Goal: Transaction & Acquisition: Purchase product/service

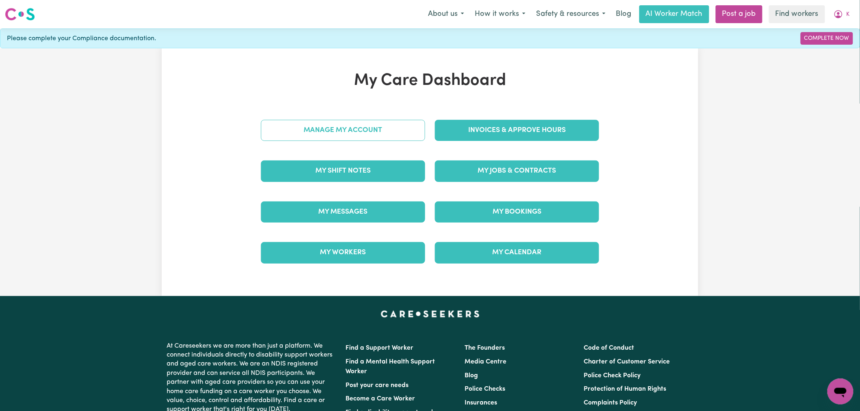
click at [316, 135] on link "Manage My Account" at bounding box center [343, 130] width 164 height 21
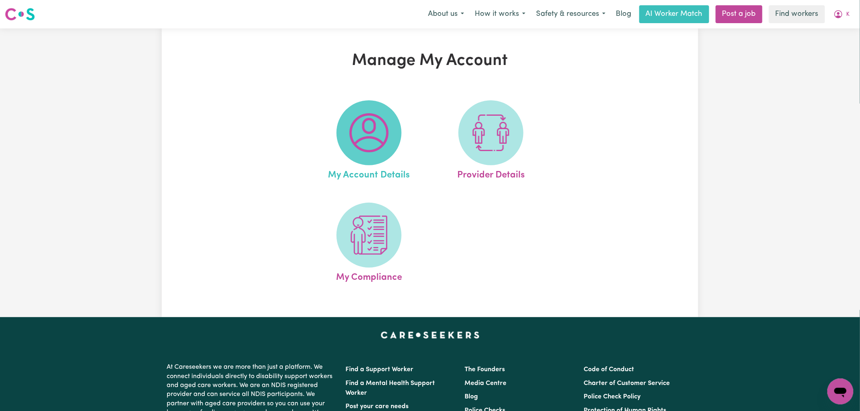
click at [346, 141] on span at bounding box center [369, 132] width 65 height 65
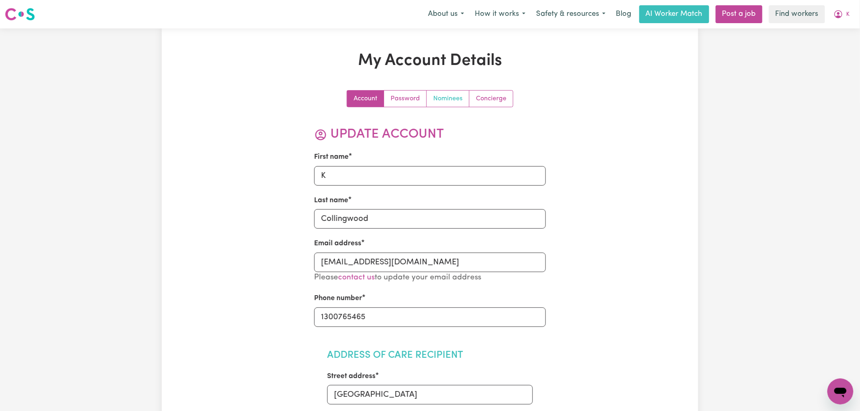
click at [457, 101] on link "Nominees" at bounding box center [448, 99] width 43 height 16
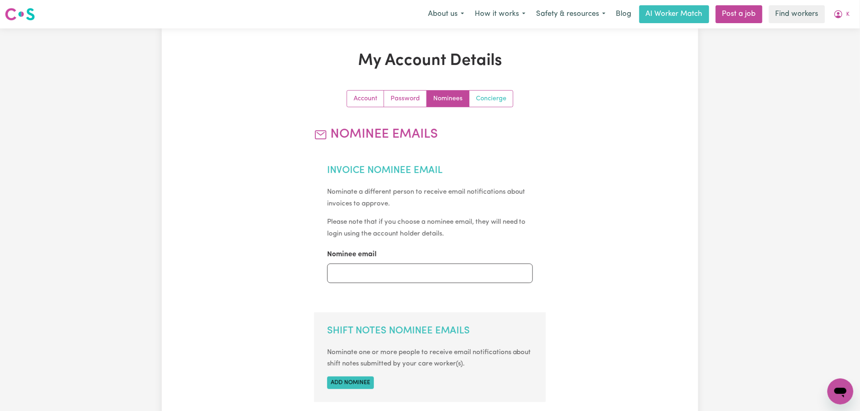
click at [490, 94] on link "Concierge" at bounding box center [490, 99] width 43 height 16
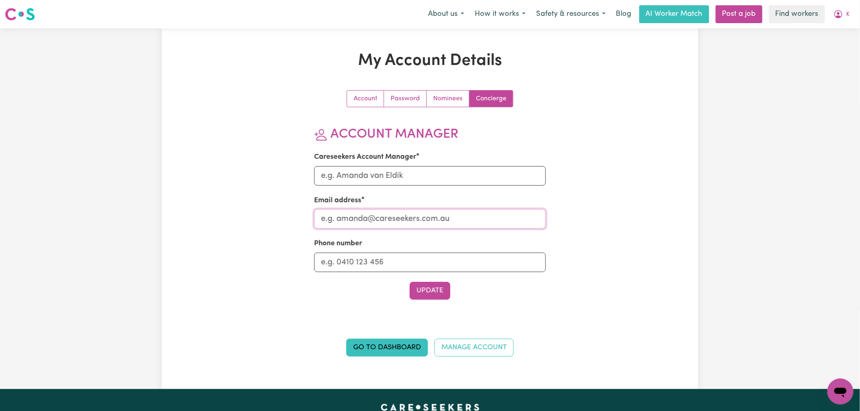
click at [409, 219] on input "Email address" at bounding box center [430, 219] width 232 height 20
type input "[PERSON_NAME][EMAIL_ADDRESS][DOMAIN_NAME]"
click at [435, 294] on button "Update" at bounding box center [430, 291] width 41 height 18
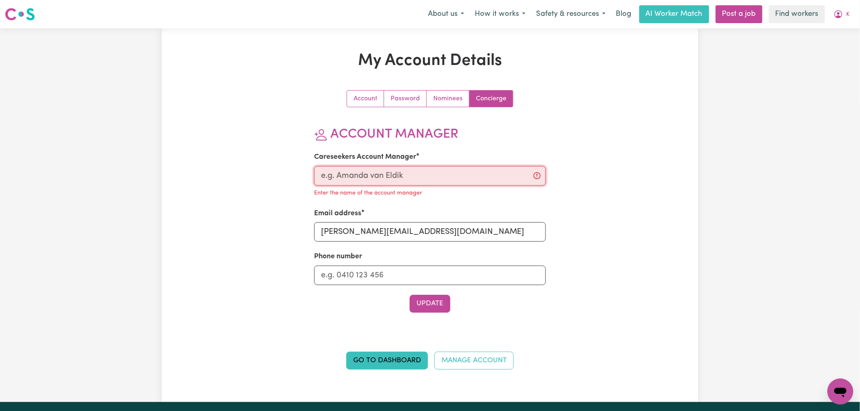
click at [382, 174] on input "Careseekers Account Manager" at bounding box center [430, 176] width 232 height 20
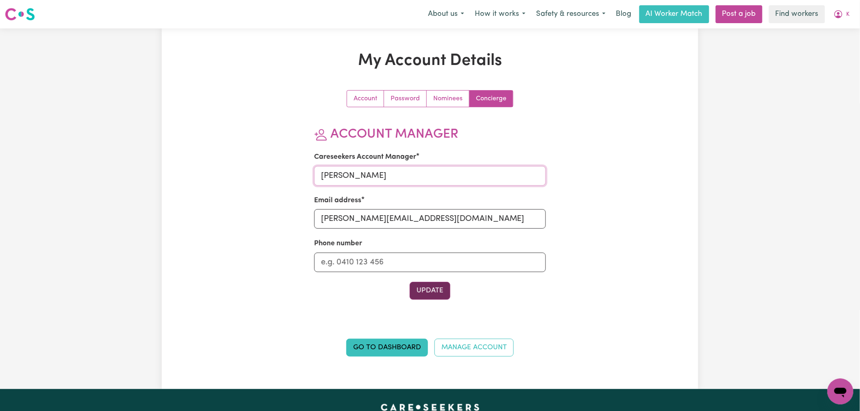
type input "[PERSON_NAME]"
click at [427, 293] on button "Update" at bounding box center [430, 291] width 41 height 18
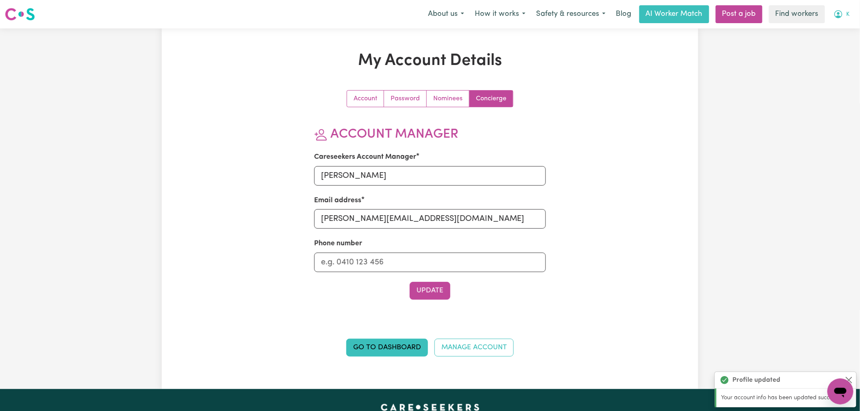
click at [841, 18] on icon "My Account" at bounding box center [839, 14] width 10 height 10
click at [840, 26] on link "My Dashboard" at bounding box center [822, 31] width 64 height 15
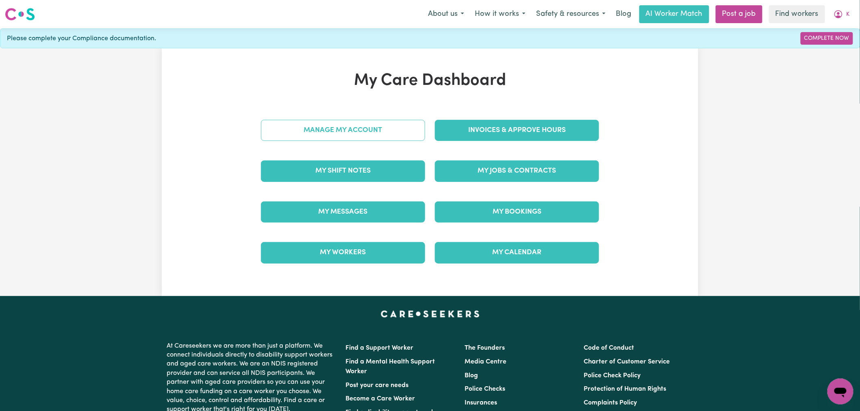
click at [355, 133] on link "Manage My Account" at bounding box center [343, 130] width 164 height 21
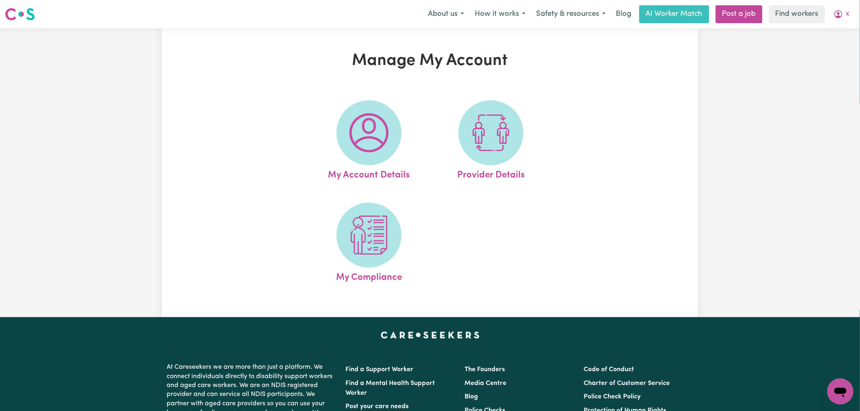
click at [355, 133] on img at bounding box center [369, 132] width 39 height 39
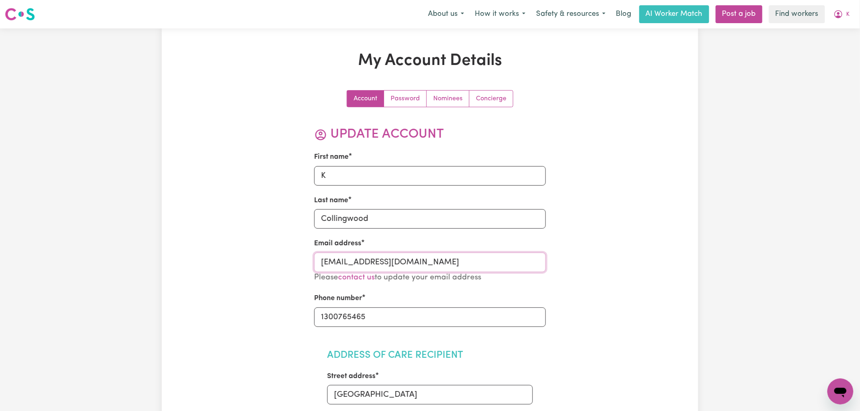
click at [391, 259] on input "[EMAIL_ADDRESS][DOMAIN_NAME]" at bounding box center [430, 263] width 232 height 20
click at [404, 264] on input "[EMAIL_ADDRESS][DOMAIN_NAME]" at bounding box center [430, 263] width 232 height 20
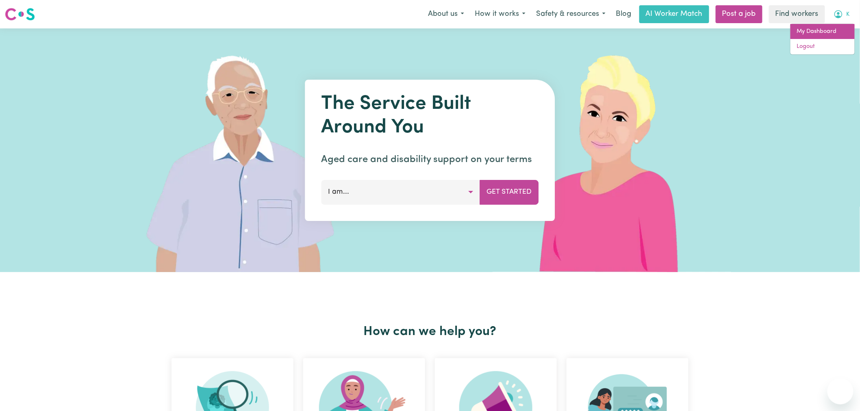
click at [841, 34] on link "My Dashboard" at bounding box center [822, 31] width 64 height 15
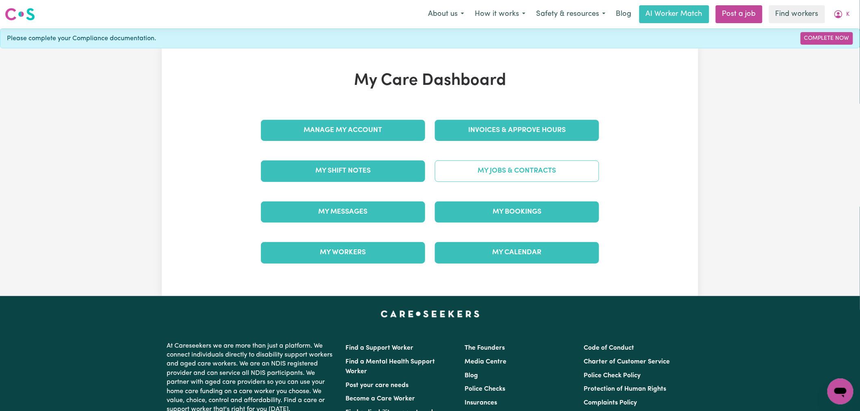
click at [525, 169] on link "My Jobs & Contracts" at bounding box center [517, 171] width 164 height 21
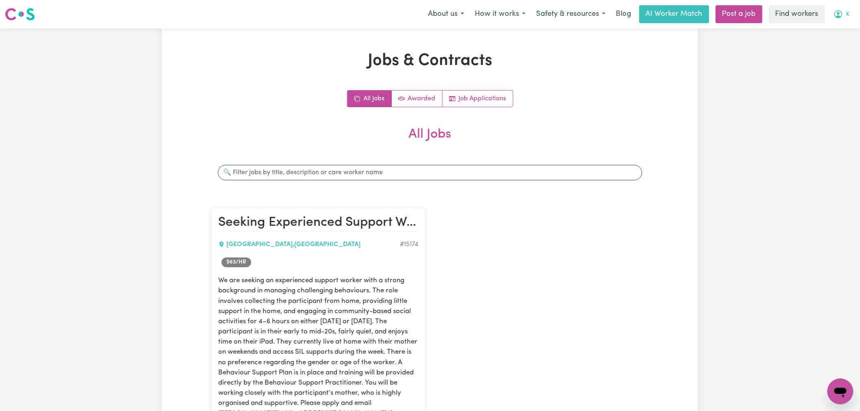
click at [840, 14] on icon "My Account" at bounding box center [839, 14] width 10 height 10
click at [843, 30] on link "My Dashboard" at bounding box center [822, 31] width 64 height 15
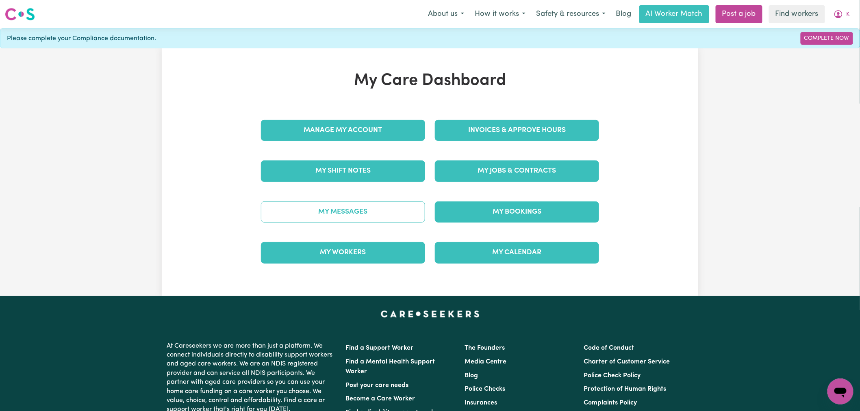
click at [316, 210] on link "My Messages" at bounding box center [343, 212] width 164 height 21
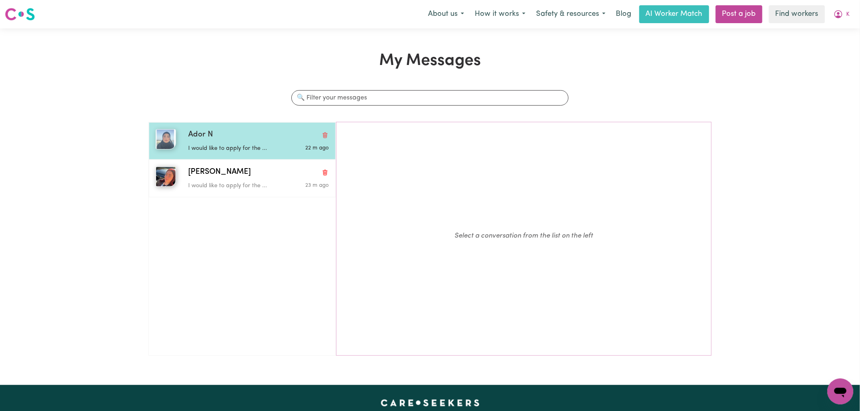
click at [250, 142] on div "I would like to apply for the ..." at bounding box center [234, 147] width 93 height 12
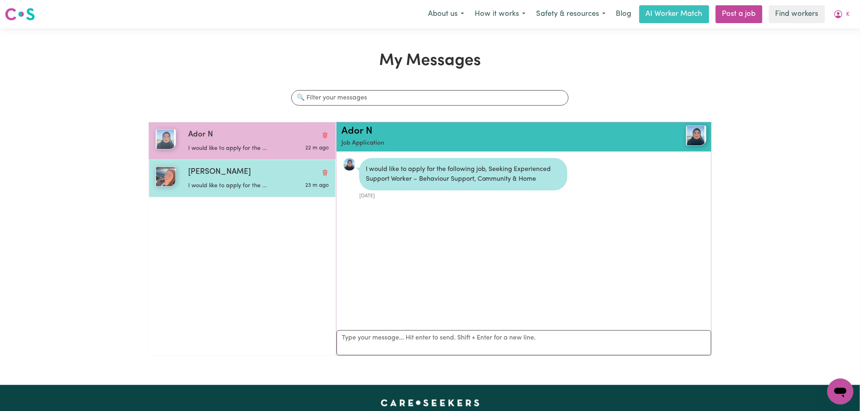
scroll to position [5, 0]
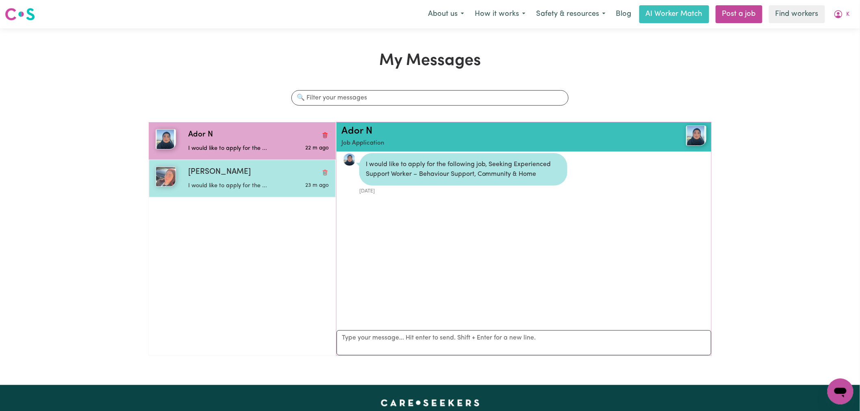
click at [274, 184] on p "I would like to apply for the ..." at bounding box center [234, 186] width 93 height 9
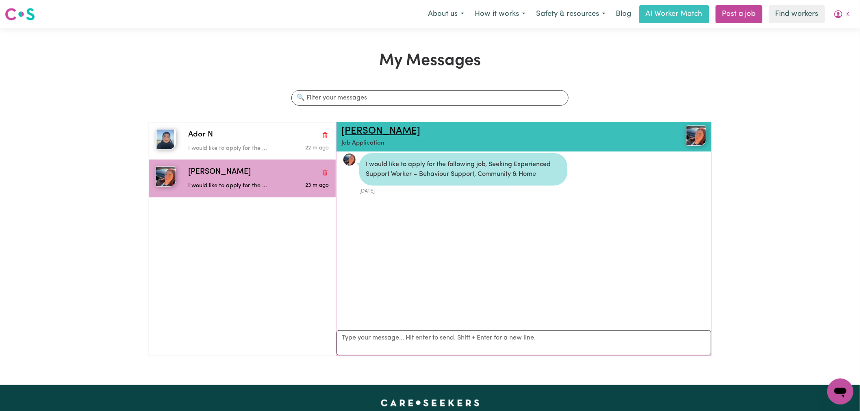
click at [358, 132] on link "[PERSON_NAME]" at bounding box center [380, 131] width 79 height 10
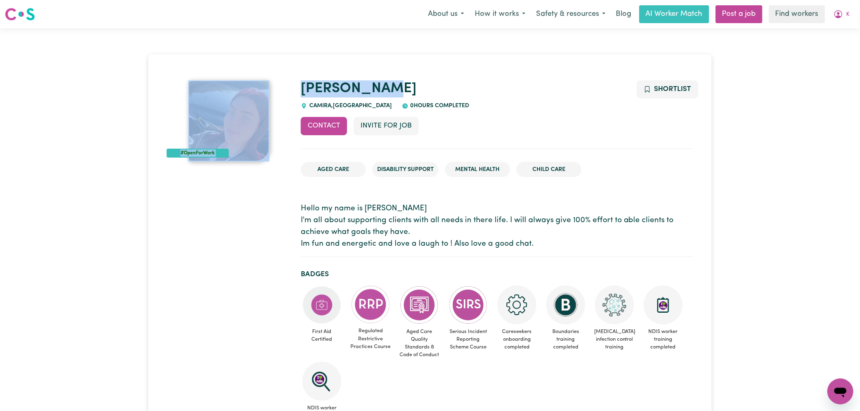
drag, startPoint x: 393, startPoint y: 91, endPoint x: 332, endPoint y: 99, distance: 61.4
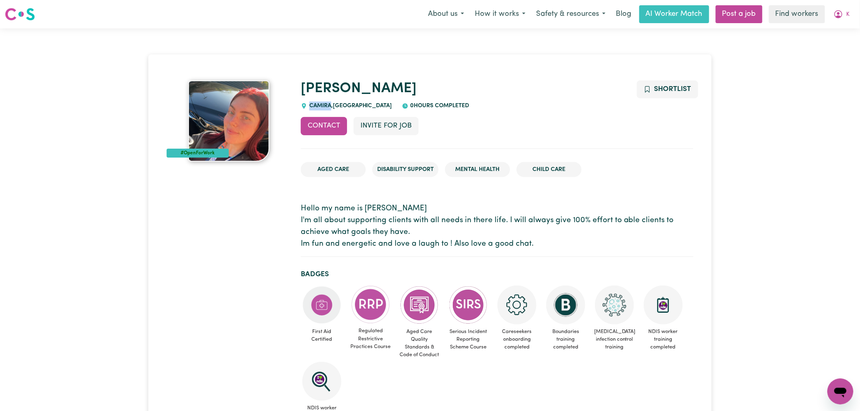
drag, startPoint x: 331, startPoint y: 104, endPoint x: 309, endPoint y: 105, distance: 22.4
click at [309, 105] on span "[GEOGRAPHIC_DATA] , [GEOGRAPHIC_DATA]" at bounding box center [349, 106] width 85 height 6
copy span "CAMIRA"
drag, startPoint x: 843, startPoint y: 15, endPoint x: 844, endPoint y: 22, distance: 7.4
click at [843, 15] on icon "My Account" at bounding box center [839, 14] width 10 height 10
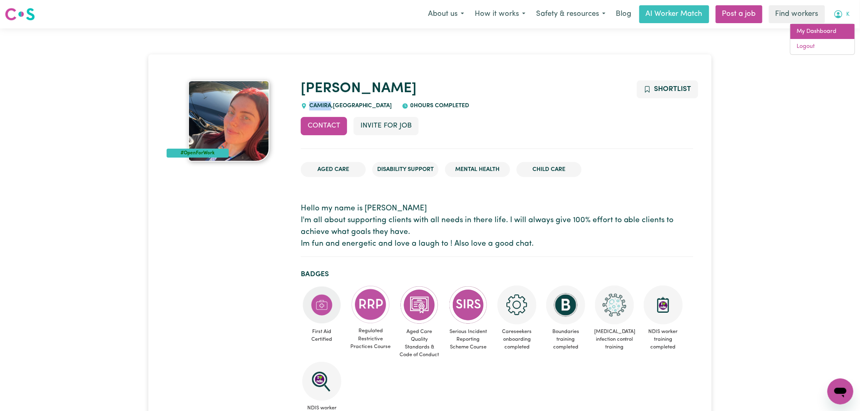
click at [838, 30] on link "My Dashboard" at bounding box center [822, 31] width 64 height 15
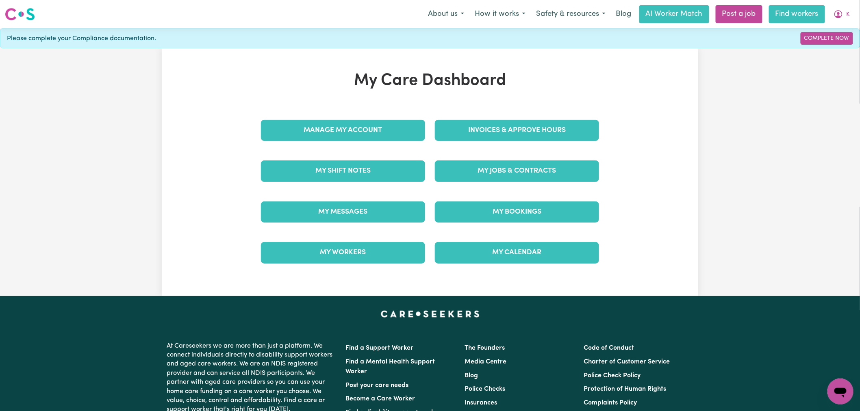
click at [802, 14] on link "Find workers" at bounding box center [797, 14] width 56 height 18
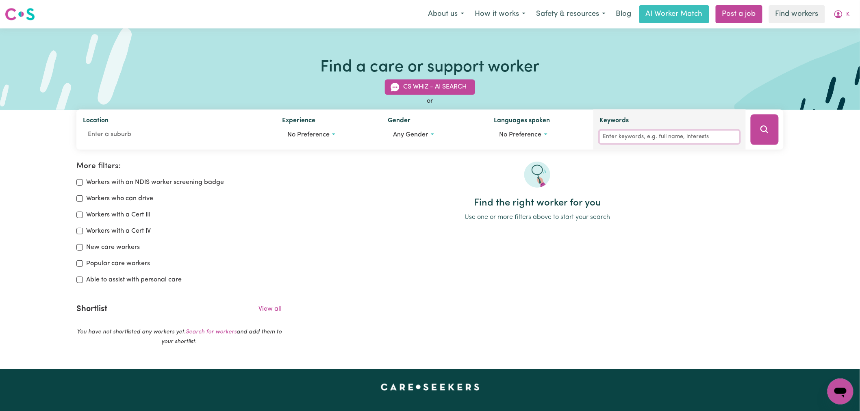
click at [665, 135] on input "Keywords" at bounding box center [669, 137] width 139 height 13
type input "chantal"
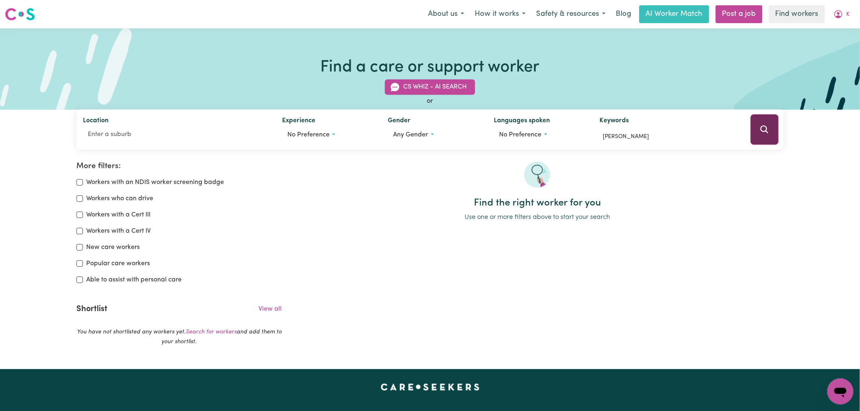
click at [762, 131] on icon "Search" at bounding box center [765, 130] width 8 height 8
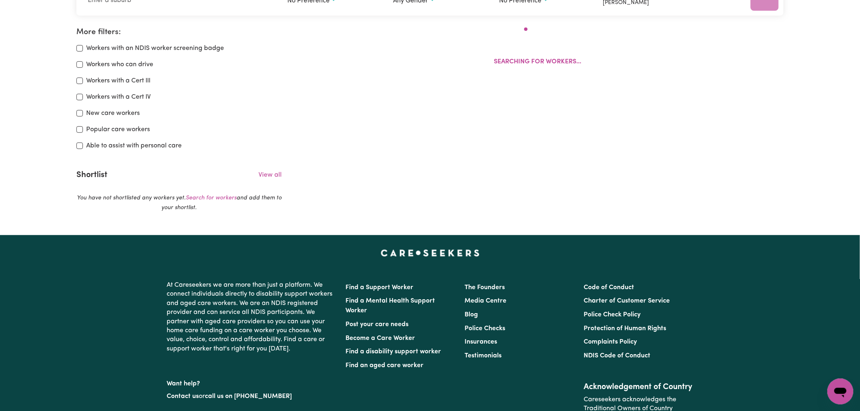
scroll to position [136, 0]
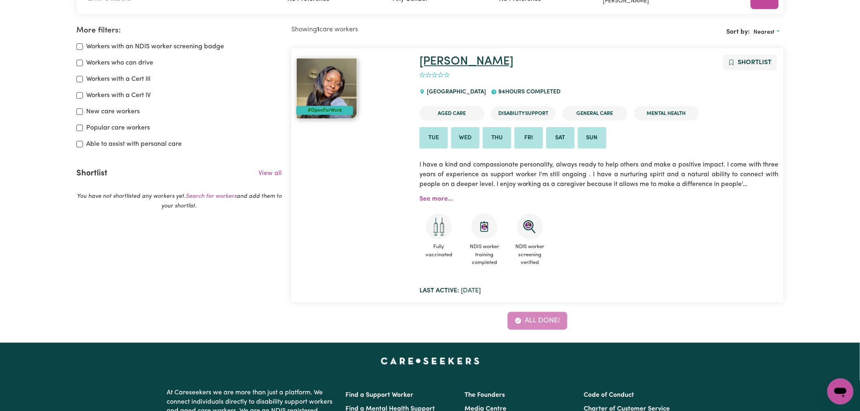
click at [447, 60] on link "Chantal" at bounding box center [466, 62] width 94 height 12
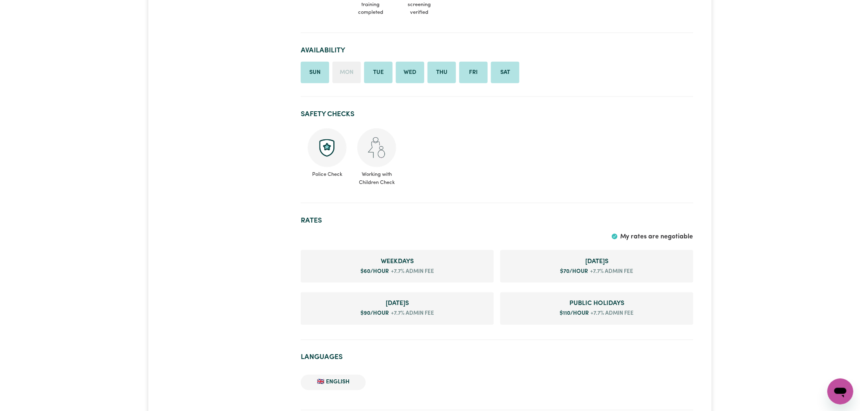
scroll to position [452, 0]
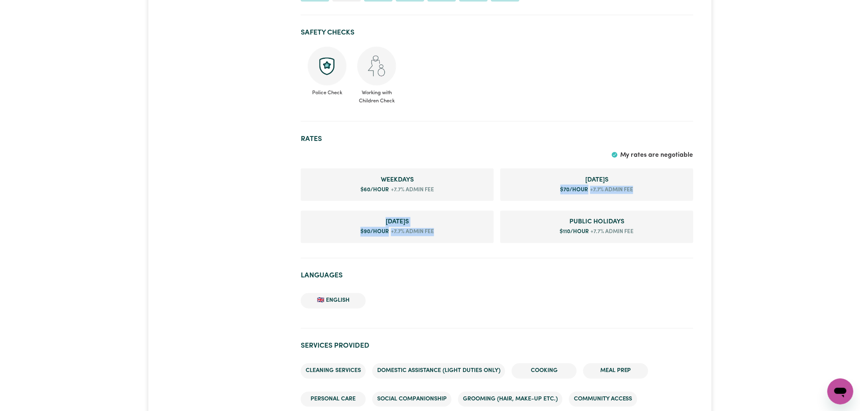
drag, startPoint x: 557, startPoint y: 189, endPoint x: 438, endPoint y: 234, distance: 127.4
click at [438, 234] on ul "Weekday s $ 60 /hour +7.7% admin fee Saturday s $ 70 /hour +7.7% admin fee Sund…" at bounding box center [497, 206] width 393 height 78
click at [438, 234] on li "Sunday s $ 90 /hour +7.7% admin fee" at bounding box center [397, 227] width 193 height 33
drag, startPoint x: 434, startPoint y: 229, endPoint x: 358, endPoint y: 179, distance: 90.7
click at [358, 179] on ul "Weekday s $ 60 /hour +7.7% admin fee Saturday s $ 70 /hour +7.7% admin fee Sund…" at bounding box center [497, 206] width 393 height 78
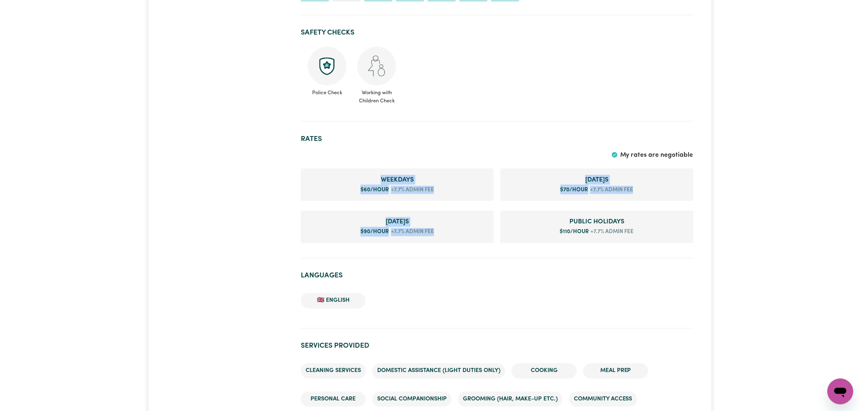
click at [493, 178] on li "Weekday s $ 60 /hour +7.7% admin fee" at bounding box center [397, 185] width 193 height 33
drag, startPoint x: 423, startPoint y: 226, endPoint x: 379, endPoint y: 180, distance: 64.1
click at [379, 180] on ul "Weekday s $ 60 /hour +7.7% admin fee Saturday s $ 70 /hour +7.7% admin fee Sund…" at bounding box center [497, 206] width 393 height 78
click at [381, 182] on span "Weekday s" at bounding box center [397, 180] width 180 height 10
click at [398, 188] on span "+7.7% admin fee" at bounding box center [411, 190] width 45 height 8
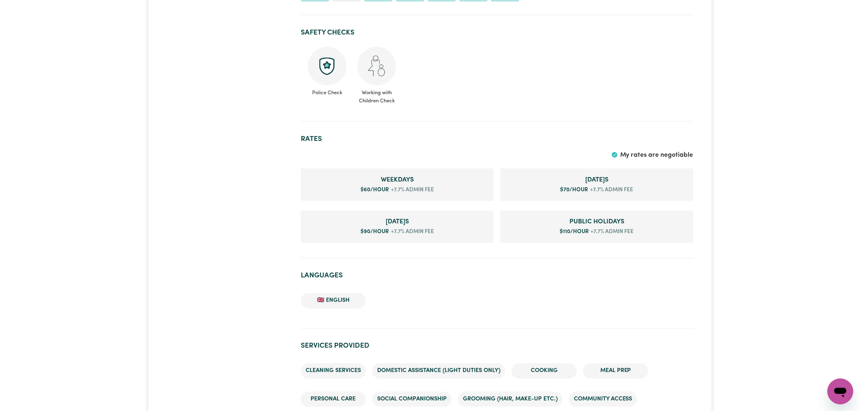
click at [428, 188] on span "+7.7% admin fee" at bounding box center [411, 190] width 45 height 8
click at [429, 218] on span "Sunday s" at bounding box center [397, 222] width 180 height 10
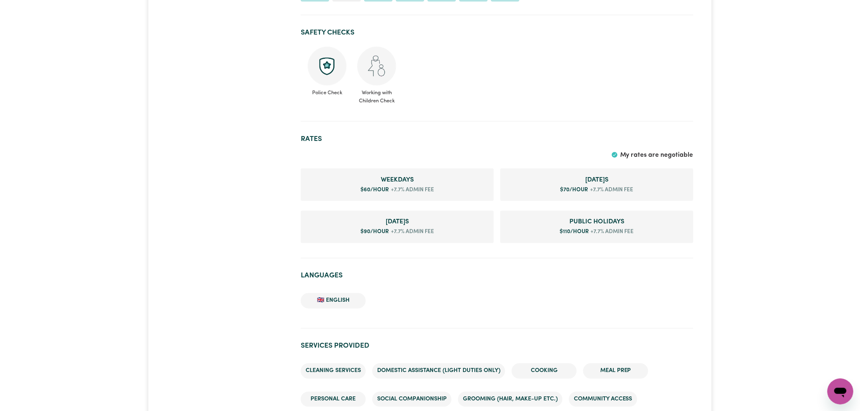
click at [421, 231] on span "+7.7% admin fee" at bounding box center [411, 232] width 45 height 8
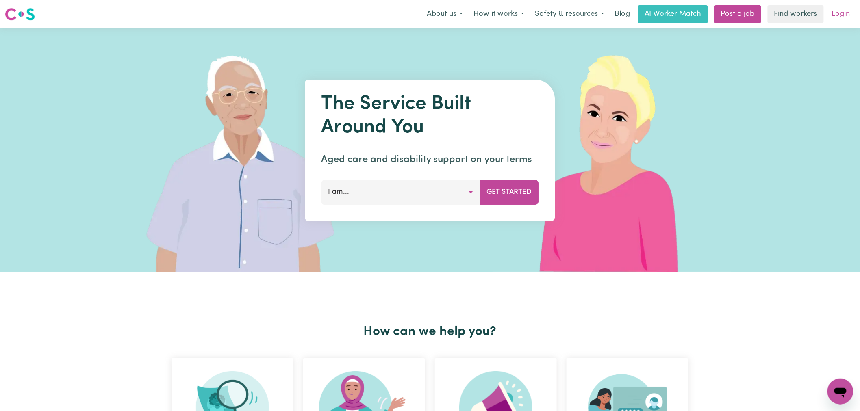
click at [843, 15] on link "Login" at bounding box center [841, 14] width 28 height 18
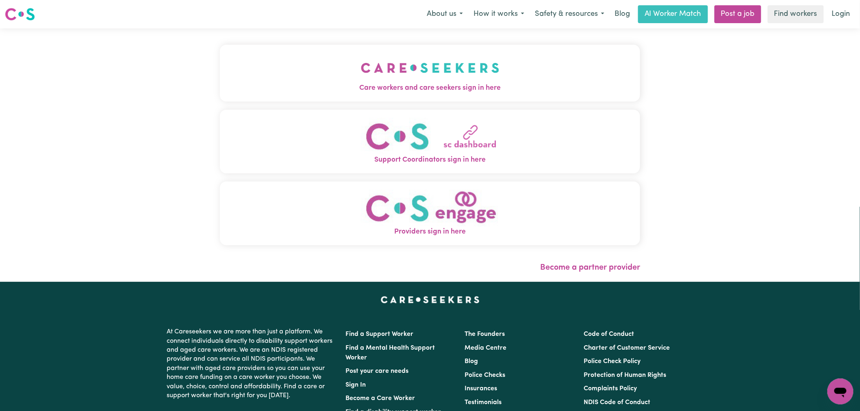
click at [220, 80] on button "Care workers and care seekers sign in here" at bounding box center [430, 73] width 420 height 57
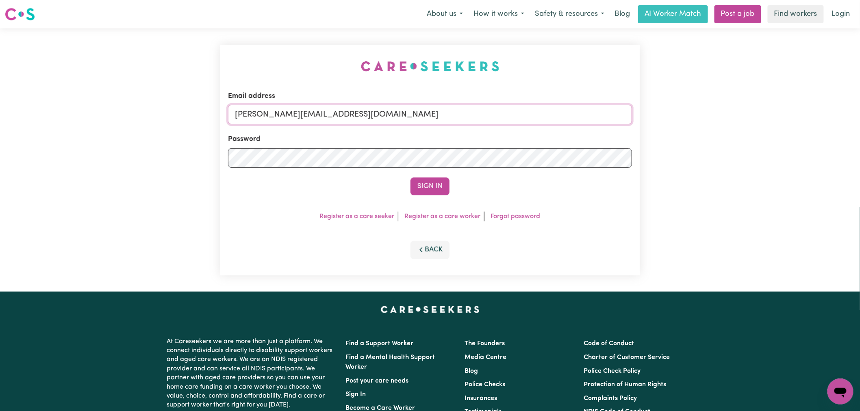
click at [393, 117] on input "lindsay@careseekers.com.au" at bounding box center [430, 115] width 404 height 20
drag, startPoint x: 355, startPoint y: 111, endPoint x: 359, endPoint y: 112, distance: 4.1
click at [355, 111] on input "lindsay@careseekers.com.au" at bounding box center [430, 115] width 404 height 20
drag, startPoint x: 435, startPoint y: 112, endPoint x: 280, endPoint y: 111, distance: 155.3
click at [280, 111] on input "superuser~NormaPachaya@careseekers.com.au" at bounding box center [430, 115] width 404 height 20
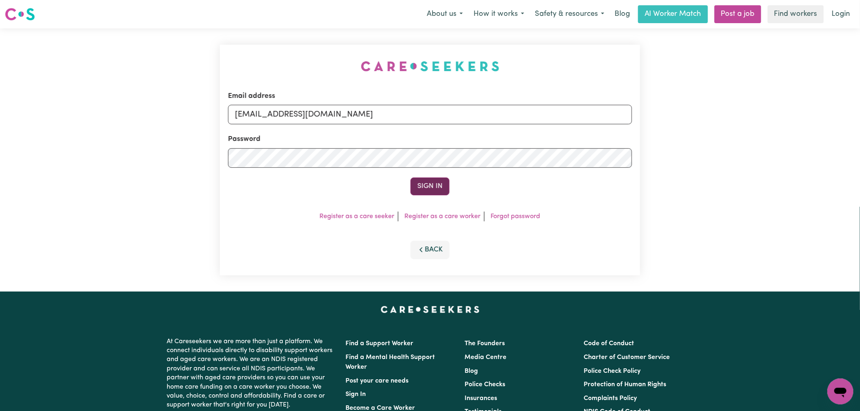
type input "superuser~NormaPachaya@careseekers.com.au"
click at [428, 184] on button "Sign In" at bounding box center [429, 187] width 39 height 18
